Goal: Obtain resource: Obtain resource

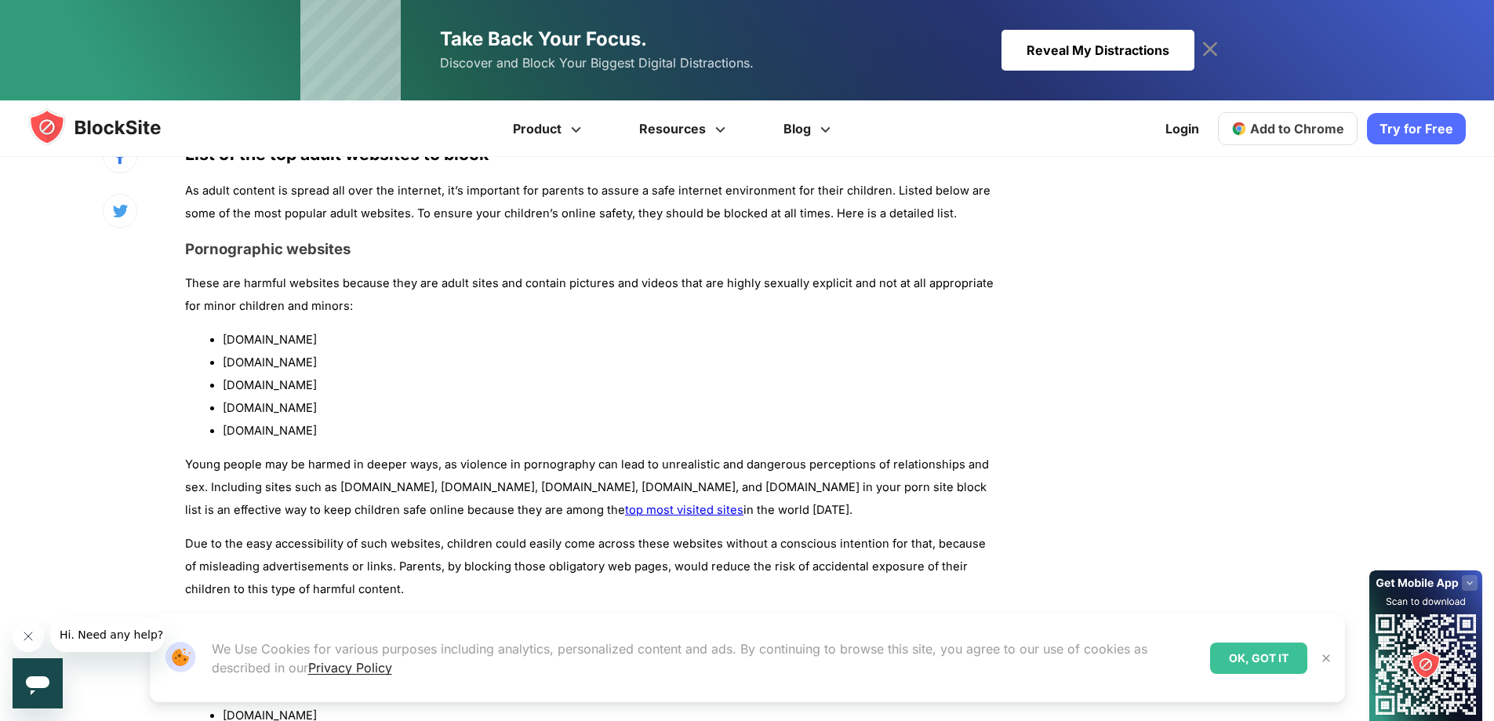
scroll to position [1098, 0]
drag, startPoint x: 302, startPoint y: 386, endPoint x: 218, endPoint y: 391, distance: 84.1
click at [218, 391] on ul "[DOMAIN_NAME] [DOMAIN_NAME] [DOMAIN_NAME] [DOMAIN_NAME] [DOMAIN_NAME]" at bounding box center [592, 386] width 814 height 113
copy li "[DOMAIN_NAME]"
click at [369, 357] on li "[DOMAIN_NAME]" at bounding box center [611, 364] width 777 height 23
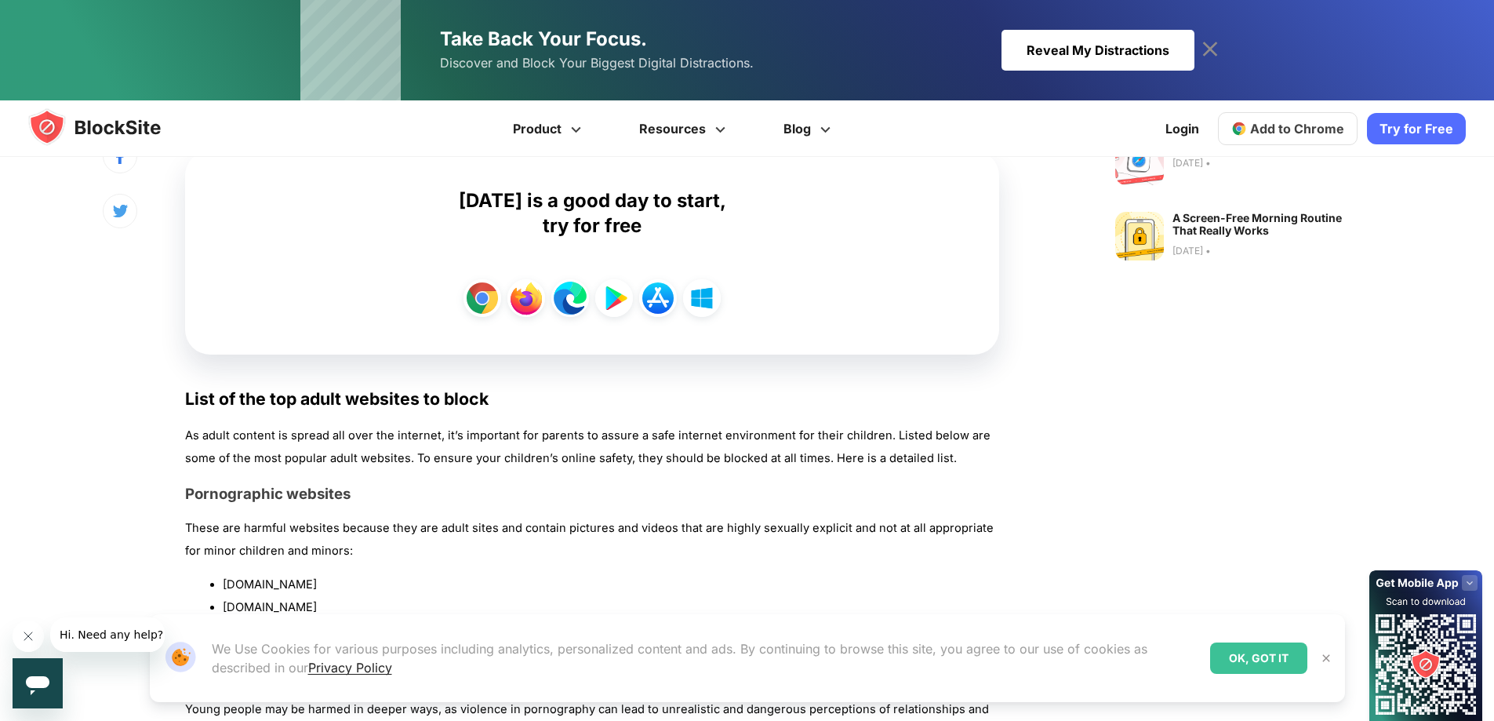
scroll to position [1020, 0]
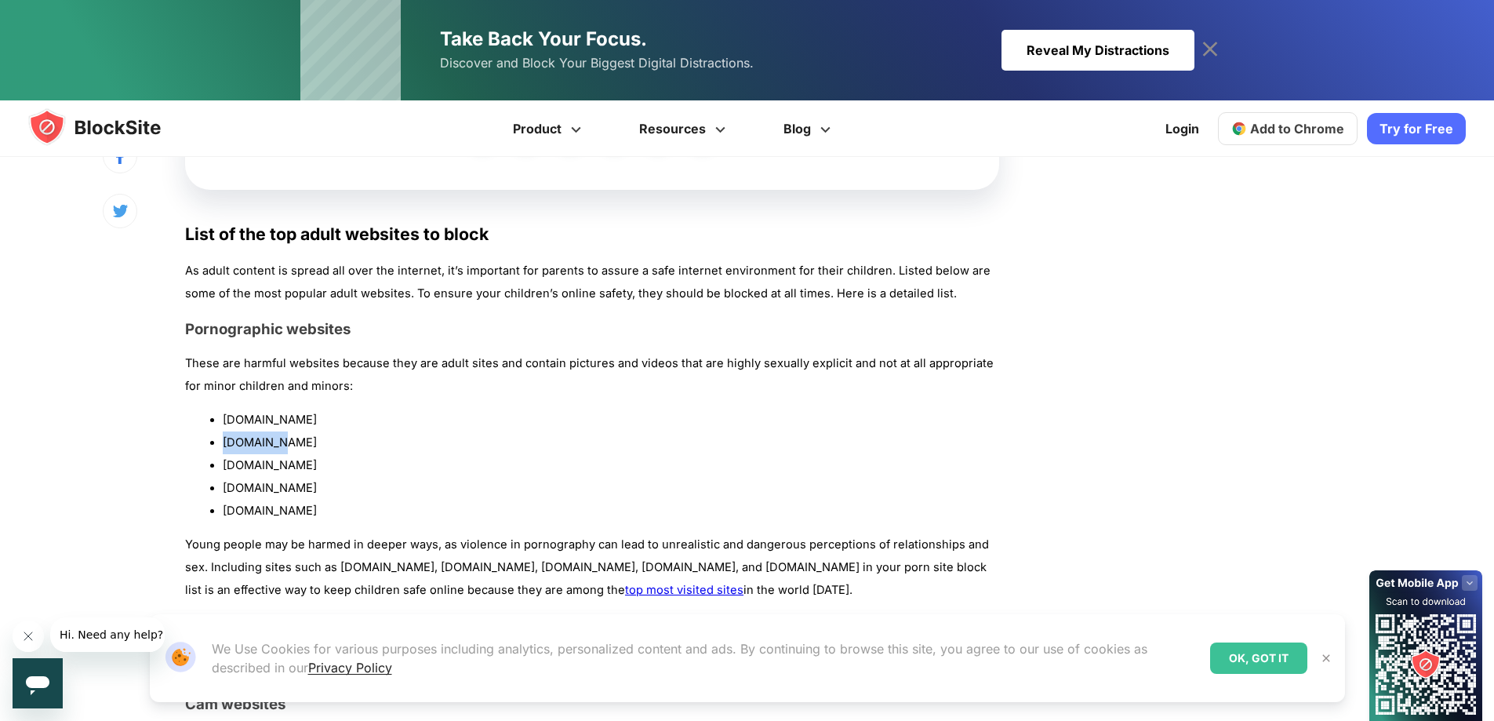
drag, startPoint x: 280, startPoint y: 448, endPoint x: 211, endPoint y: 448, distance: 69.0
click at [223, 448] on li "[DOMAIN_NAME]" at bounding box center [611, 442] width 777 height 23
copy li "[DOMAIN_NAME]"
drag, startPoint x: 293, startPoint y: 470, endPoint x: 216, endPoint y: 468, distance: 76.1
click at [216, 468] on ul "[DOMAIN_NAME] [DOMAIN_NAME] [DOMAIN_NAME] [DOMAIN_NAME] [DOMAIN_NAME]" at bounding box center [592, 465] width 814 height 113
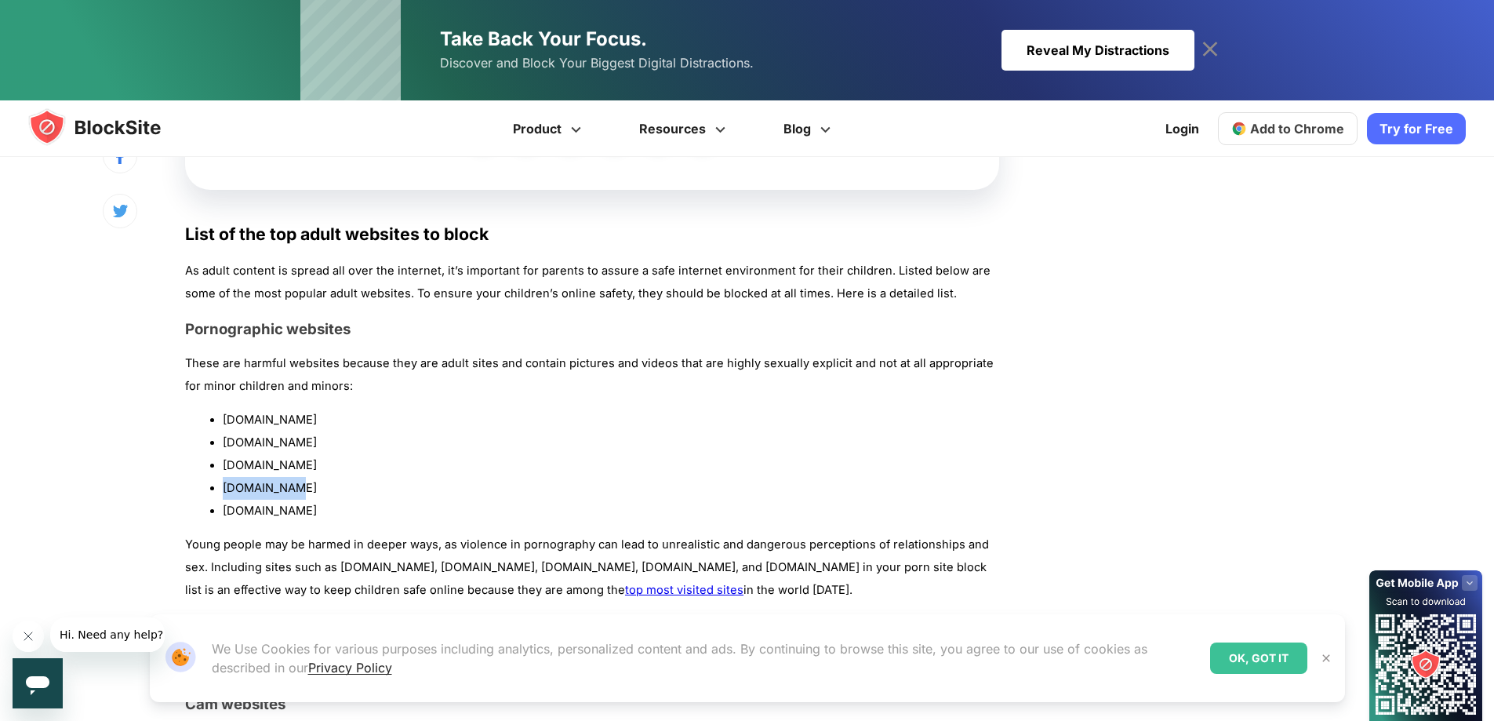
drag, startPoint x: 286, startPoint y: 492, endPoint x: 219, endPoint y: 491, distance: 66.7
click at [219, 491] on ul "[DOMAIN_NAME] [DOMAIN_NAME] [DOMAIN_NAME] [DOMAIN_NAME] [DOMAIN_NAME]" at bounding box center [592, 465] width 814 height 113
copy li "[DOMAIN_NAME]"
drag, startPoint x: 278, startPoint y: 510, endPoint x: 211, endPoint y: 499, distance: 68.3
click at [209, 507] on ul "[DOMAIN_NAME] [DOMAIN_NAME] [DOMAIN_NAME] [DOMAIN_NAME] [DOMAIN_NAME]" at bounding box center [592, 465] width 814 height 113
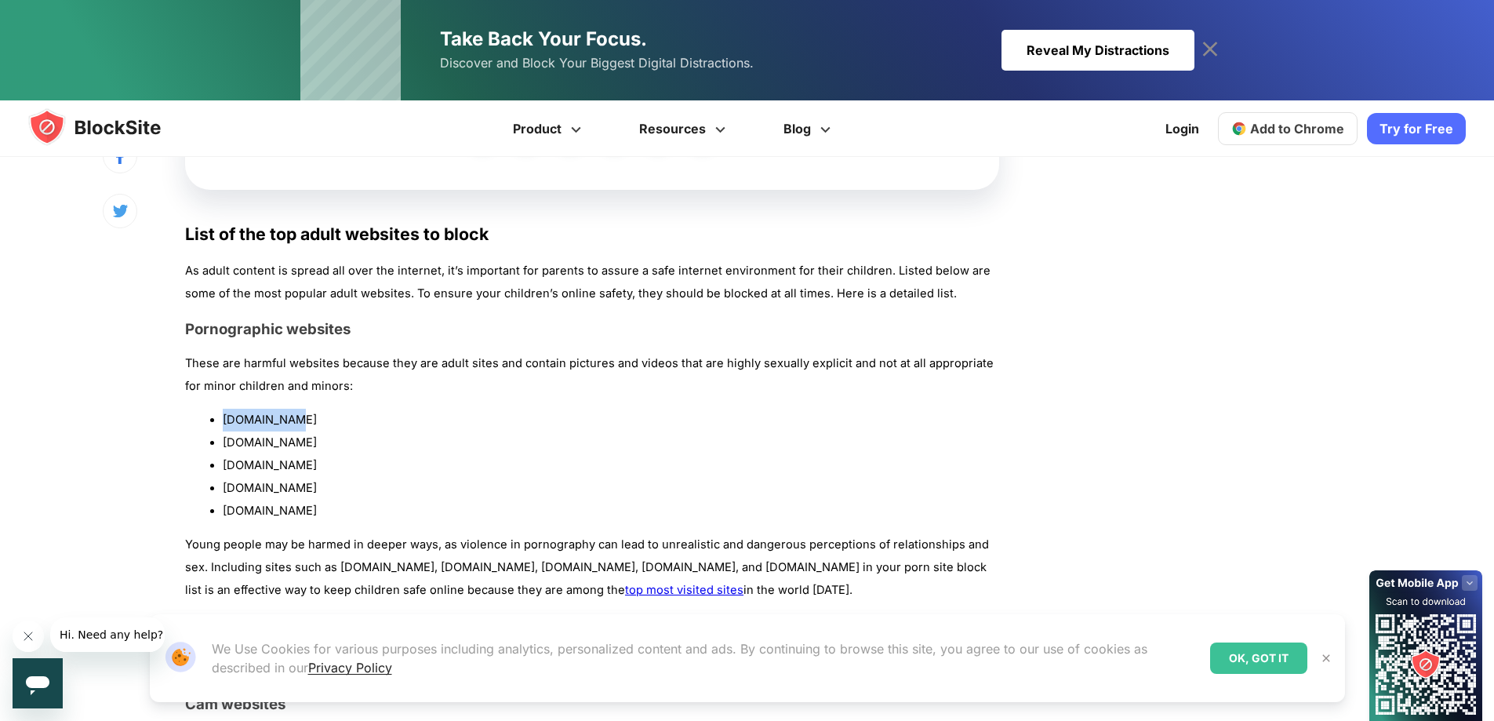
drag, startPoint x: 300, startPoint y: 424, endPoint x: 221, endPoint y: 424, distance: 78.4
click at [221, 424] on ul "[DOMAIN_NAME] [DOMAIN_NAME] [DOMAIN_NAME] [DOMAIN_NAME] [DOMAIN_NAME]" at bounding box center [592, 465] width 814 height 113
copy li "[DOMAIN_NAME]"
